Goal: Information Seeking & Learning: Learn about a topic

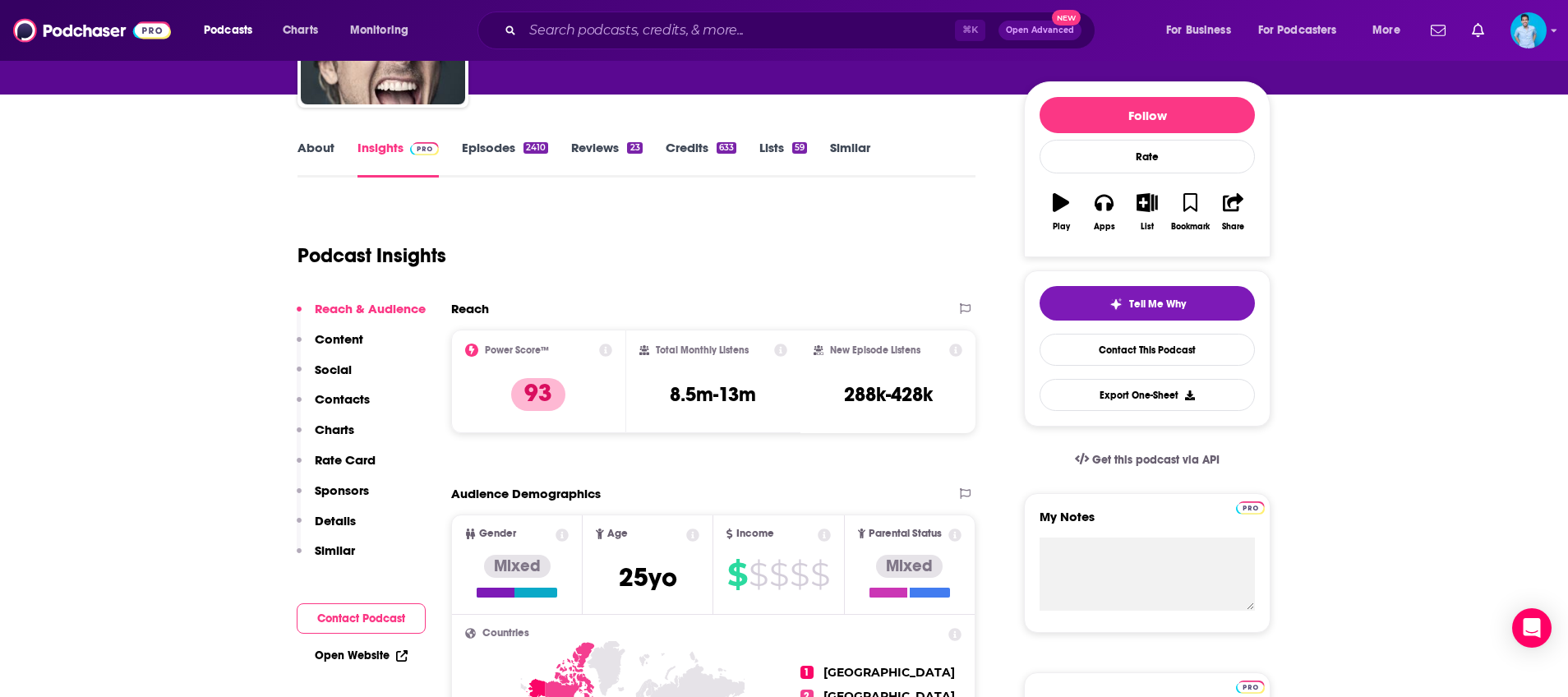
scroll to position [82, 0]
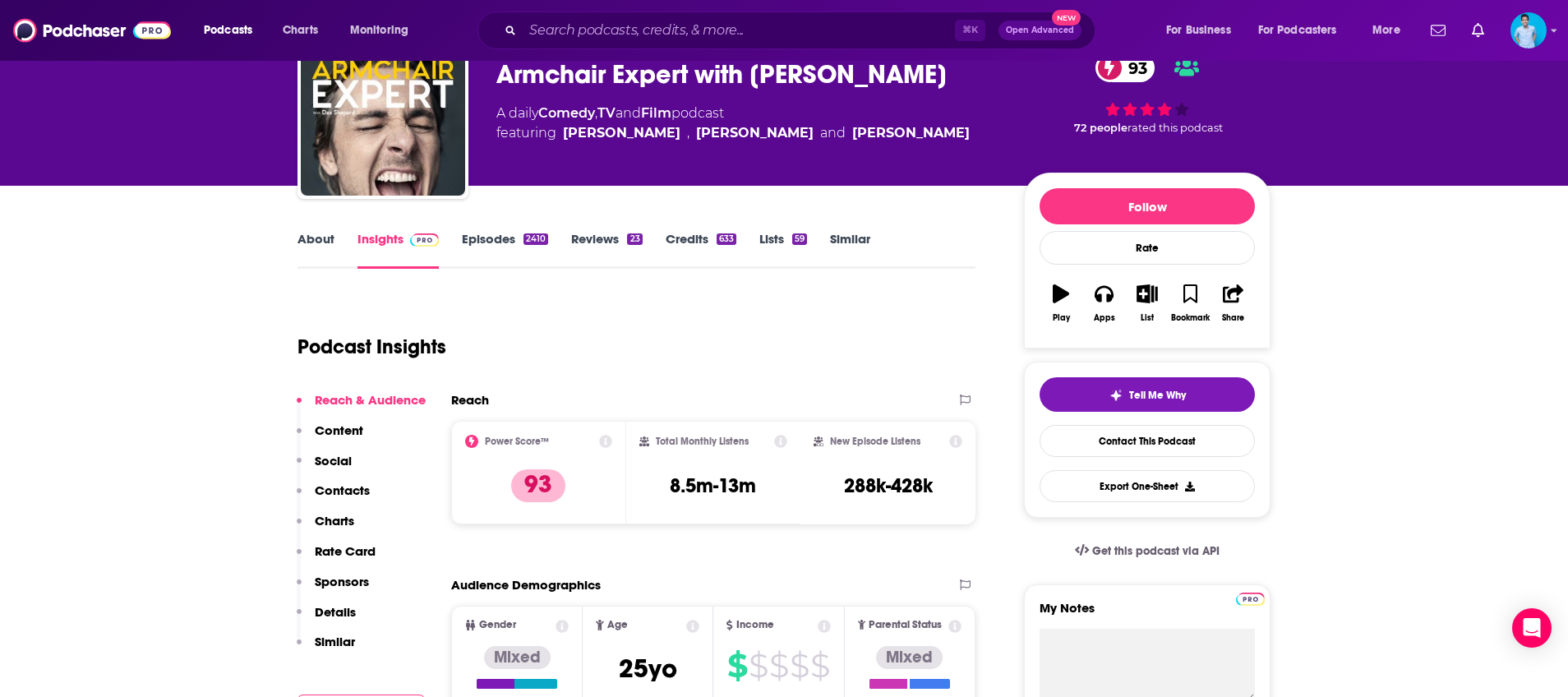
click at [322, 240] on link "About" at bounding box center [315, 250] width 37 height 38
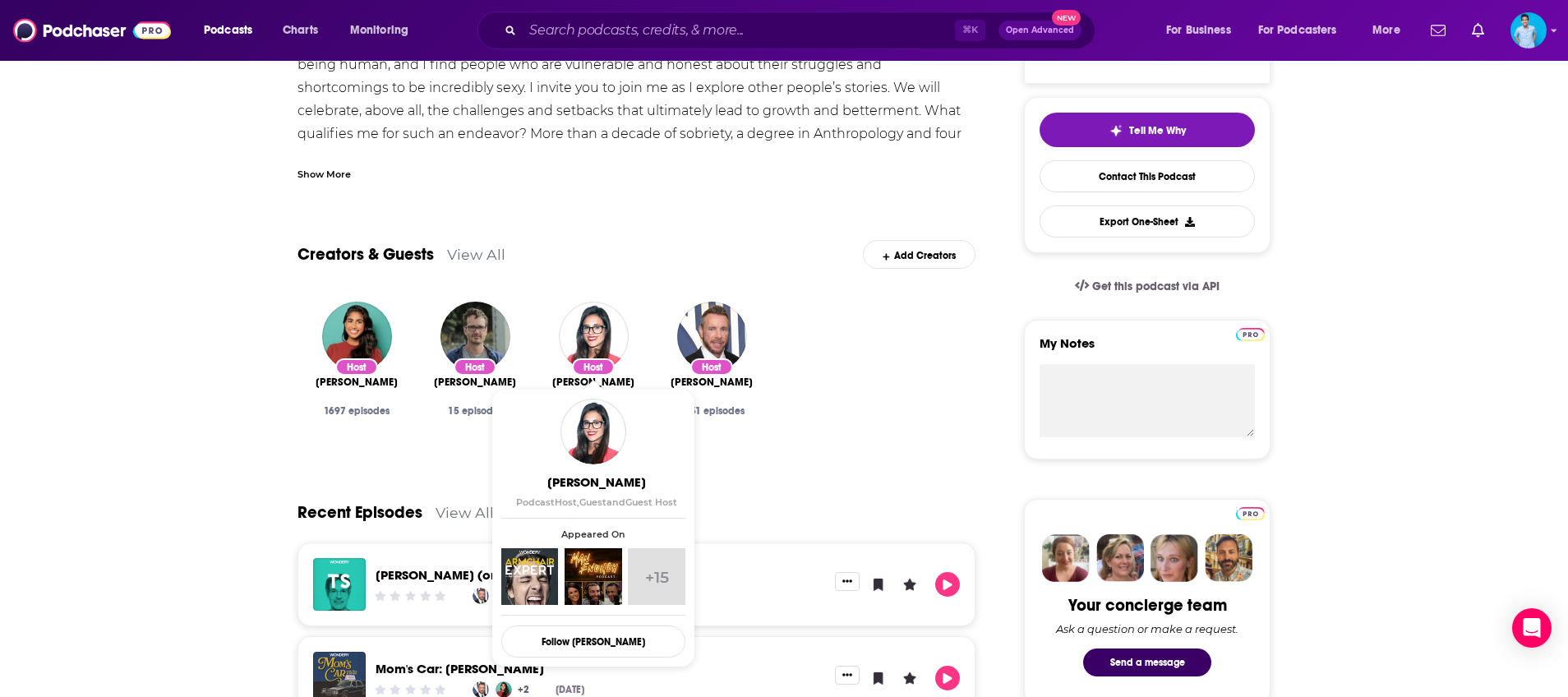
scroll to position [349, 0]
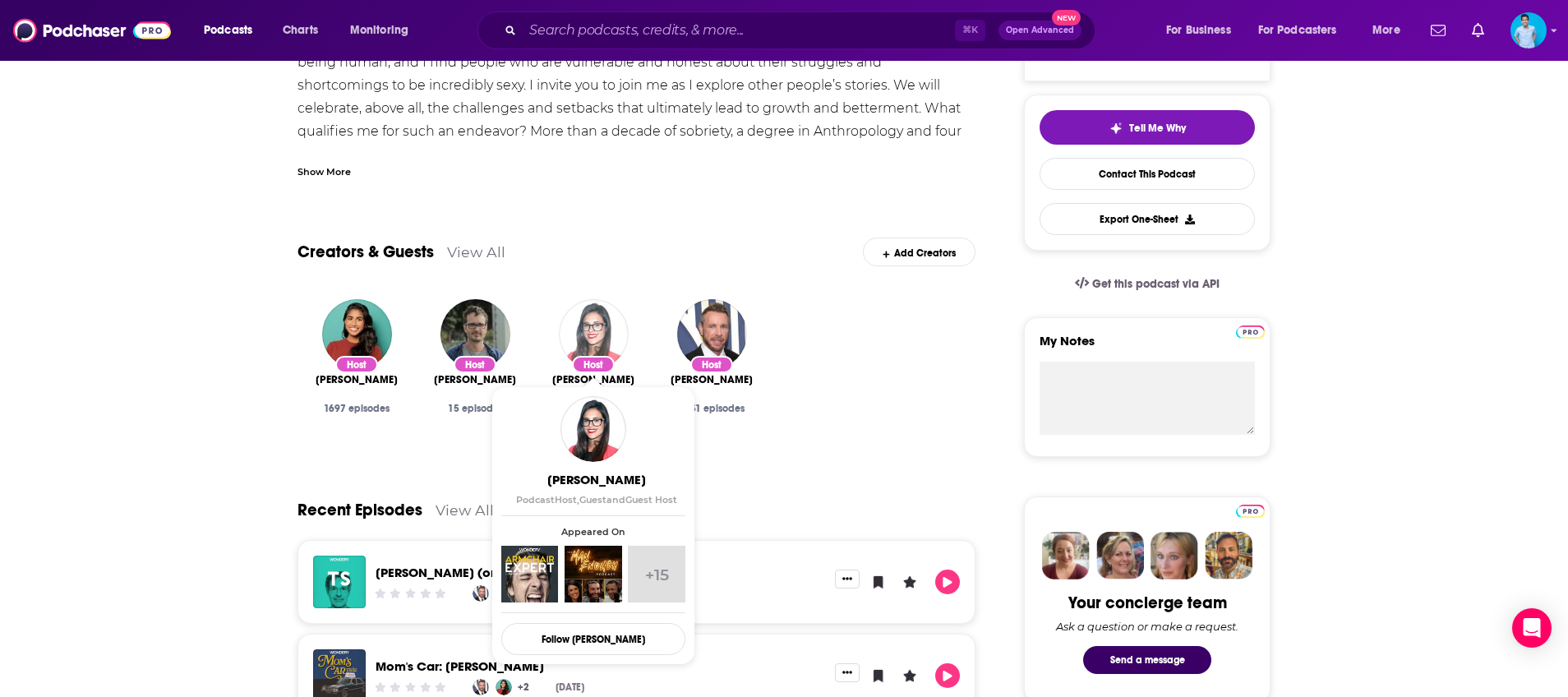
click at [608, 321] on img "Liz Plank" at bounding box center [593, 334] width 70 height 70
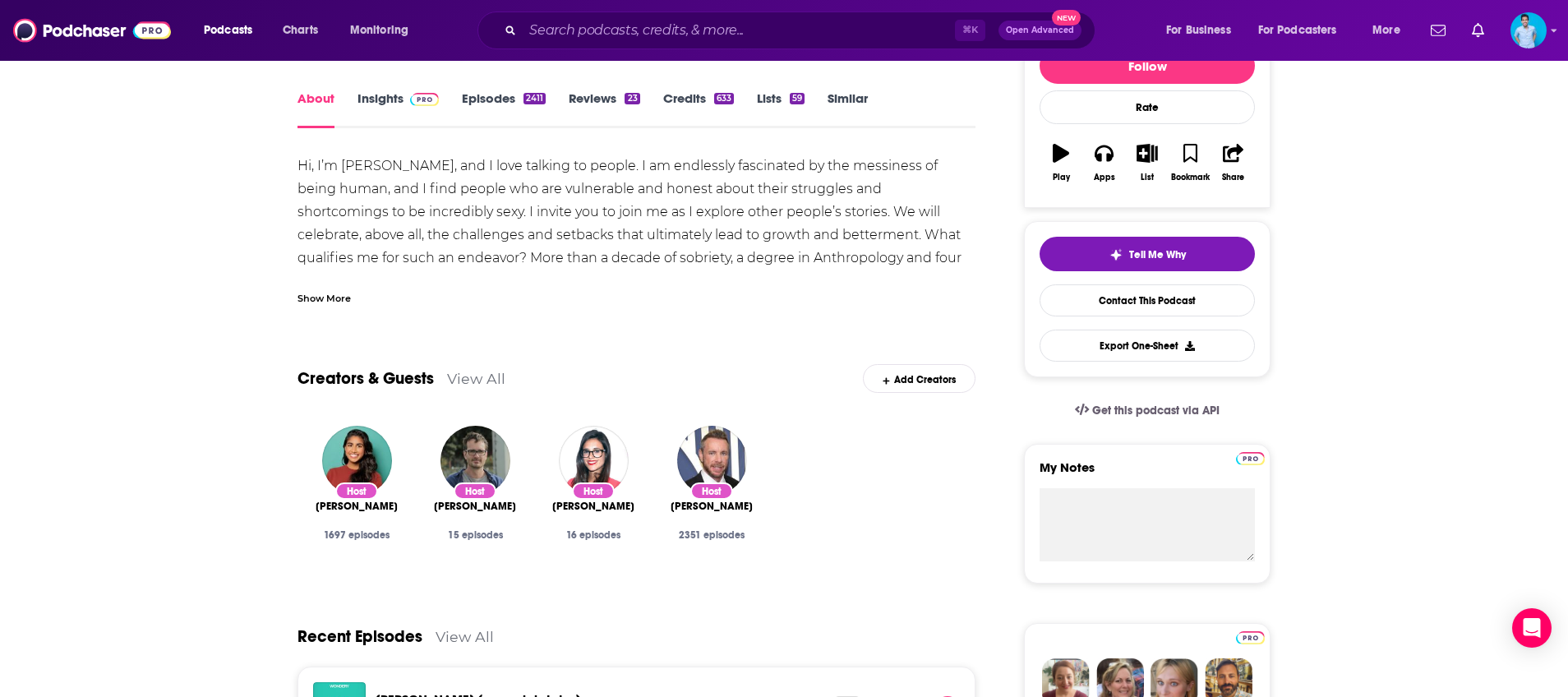
scroll to position [224, 0]
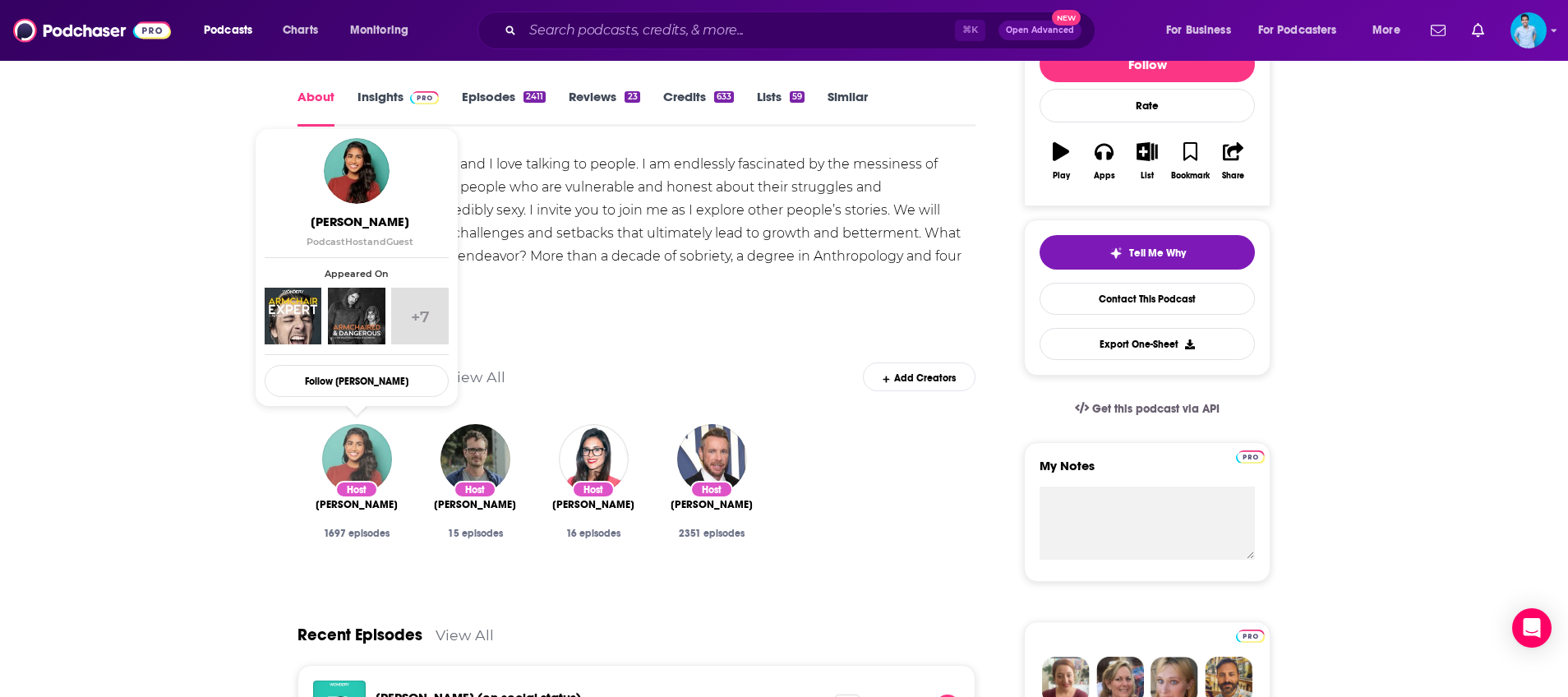
click at [364, 456] on img "Monica Padman" at bounding box center [357, 459] width 70 height 70
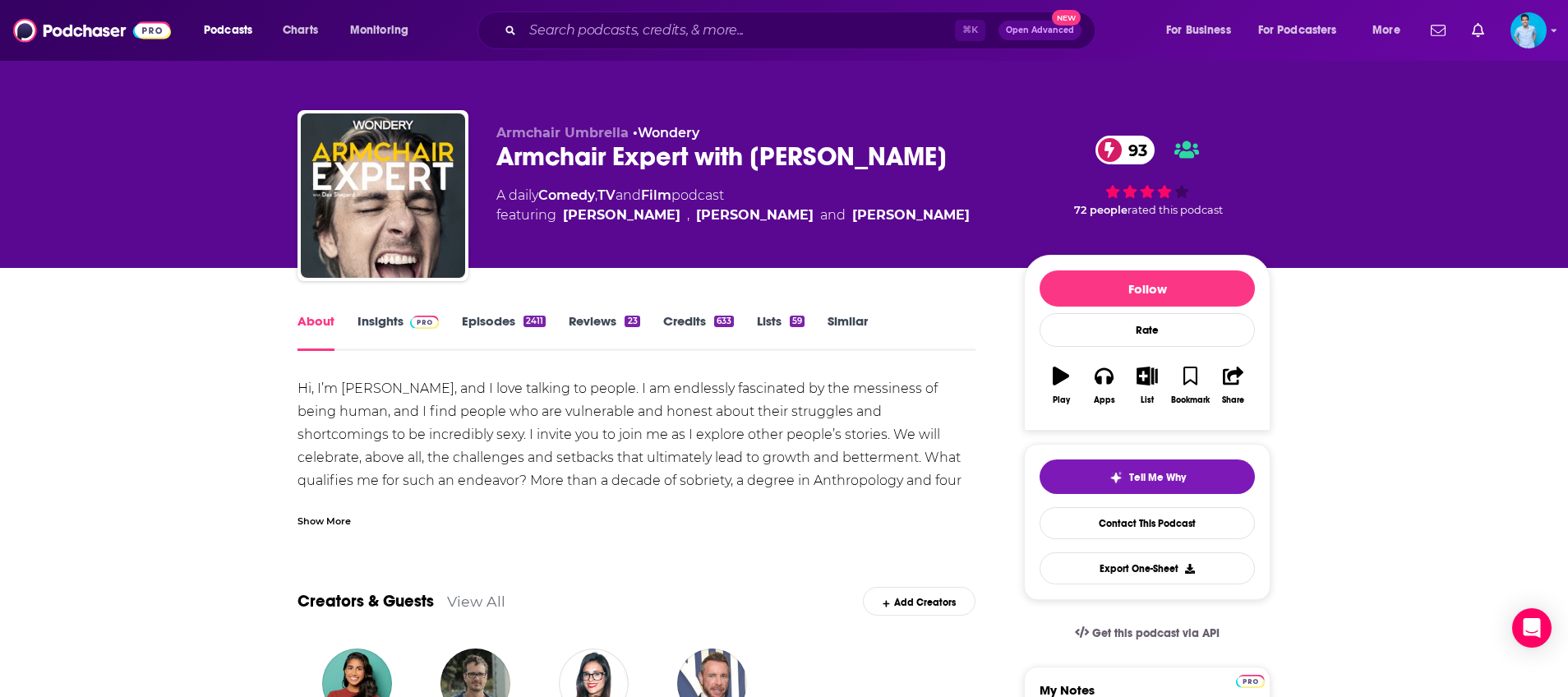
click at [383, 321] on link "Insights" at bounding box center [397, 332] width 81 height 38
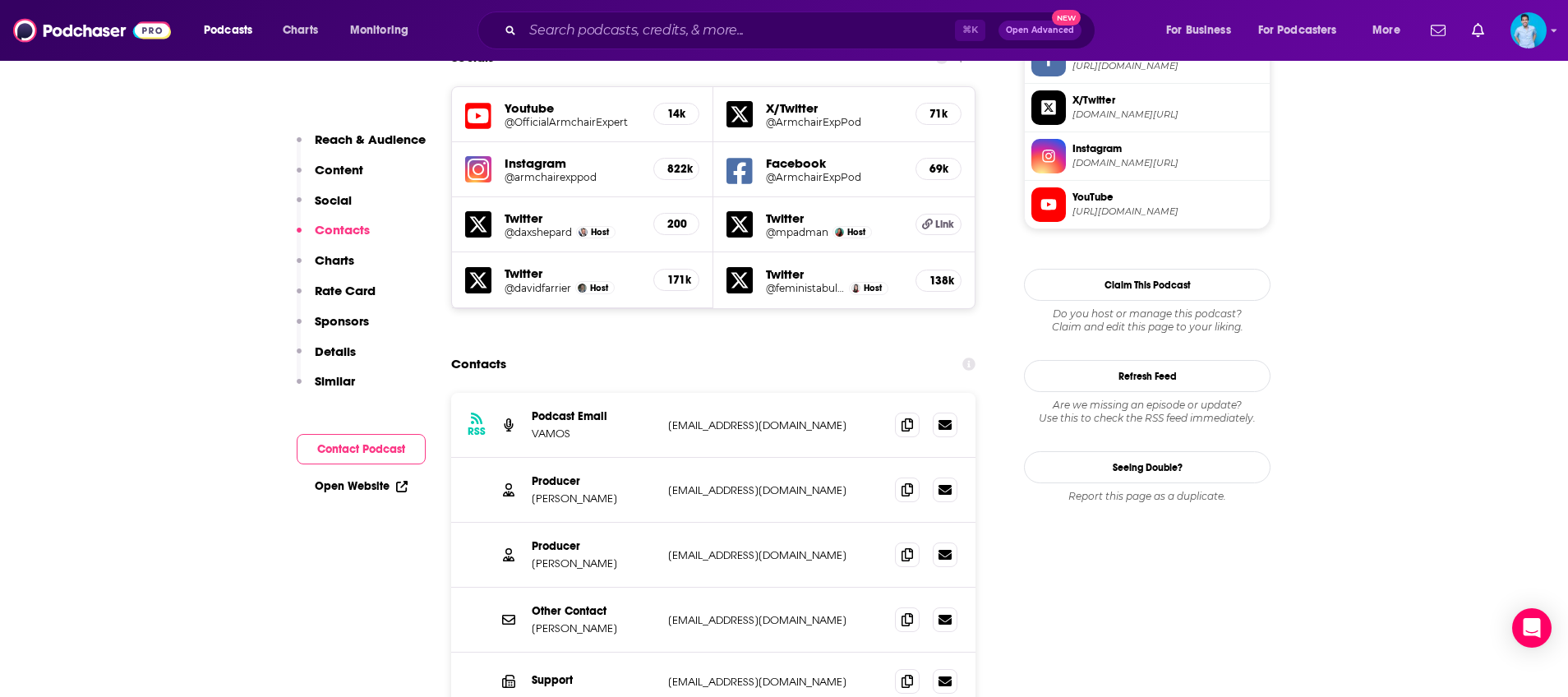
scroll to position [1465, 0]
